Goal: Task Accomplishment & Management: Manage account settings

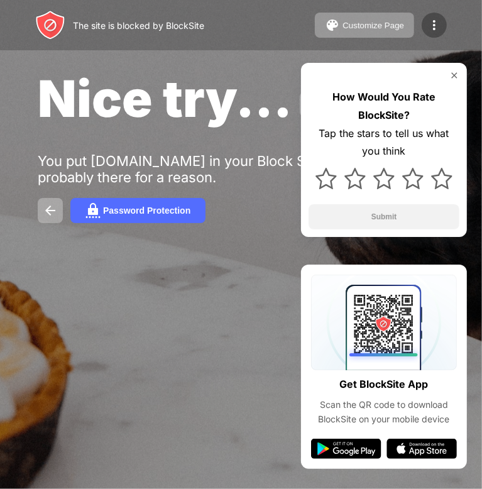
click at [431, 27] on img at bounding box center [434, 25] width 15 height 15
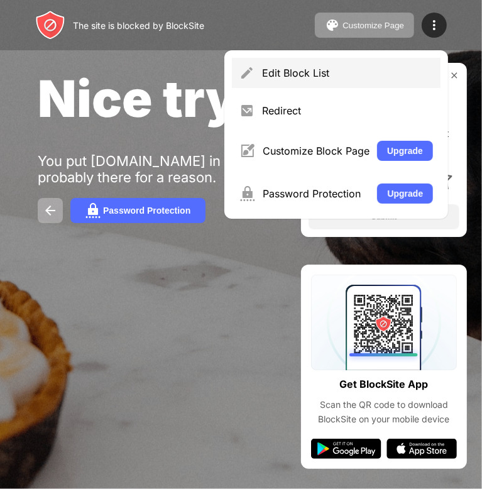
click at [275, 69] on div "Edit Block List" at bounding box center [347, 73] width 171 height 13
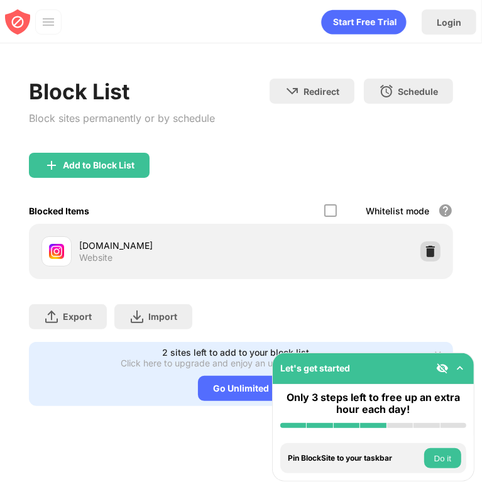
click at [425, 256] on img at bounding box center [430, 251] width 13 height 13
